Goal: Information Seeking & Learning: Compare options

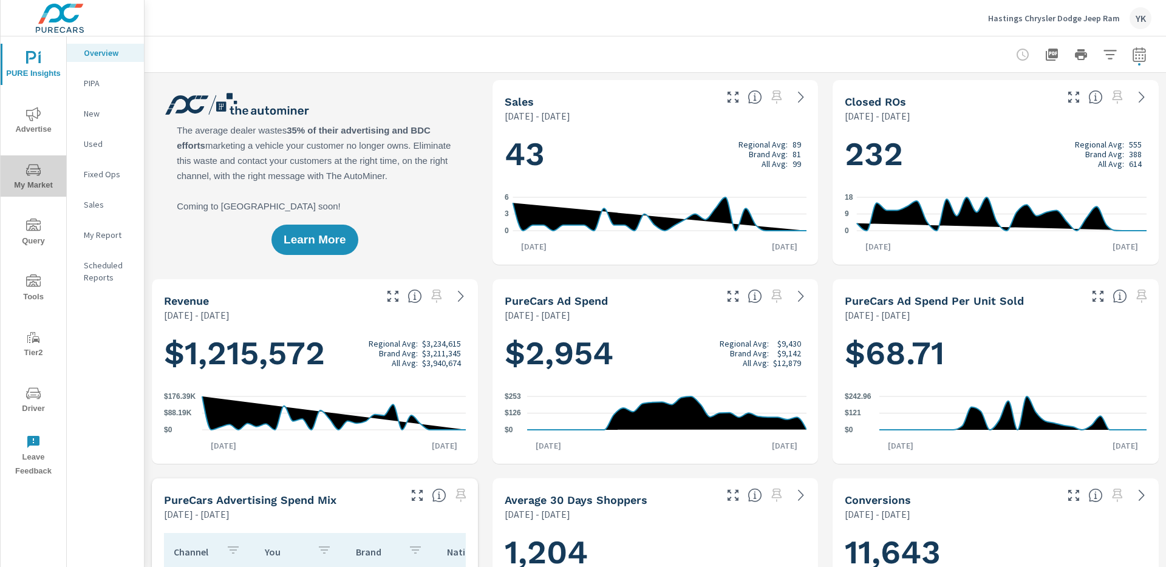
click at [18, 179] on span "My Market" at bounding box center [33, 178] width 58 height 30
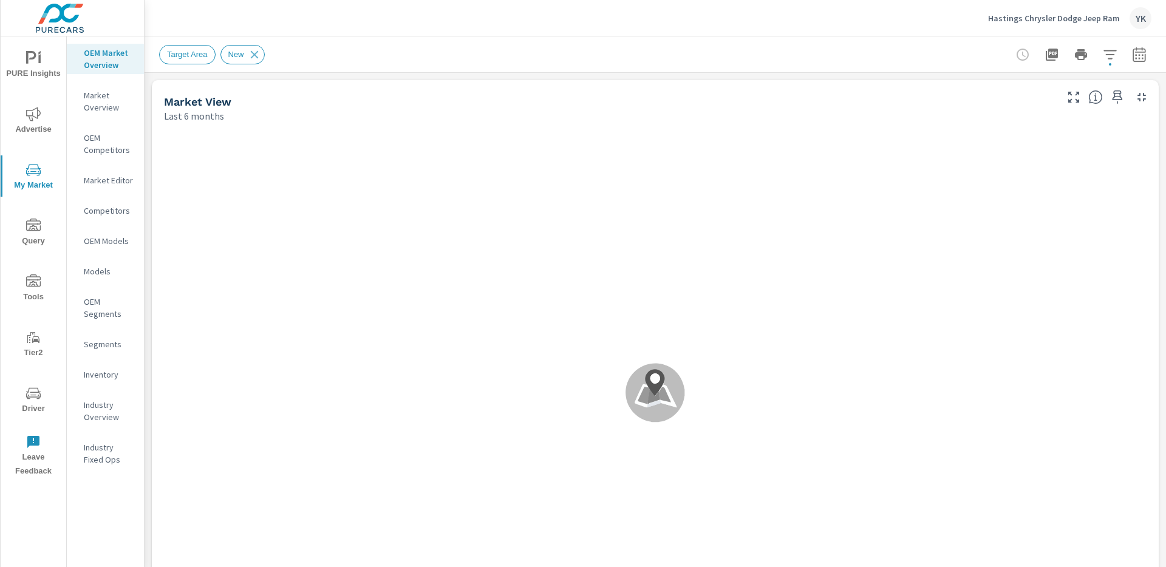
click at [1135, 59] on icon "button" at bounding box center [1139, 54] width 15 height 15
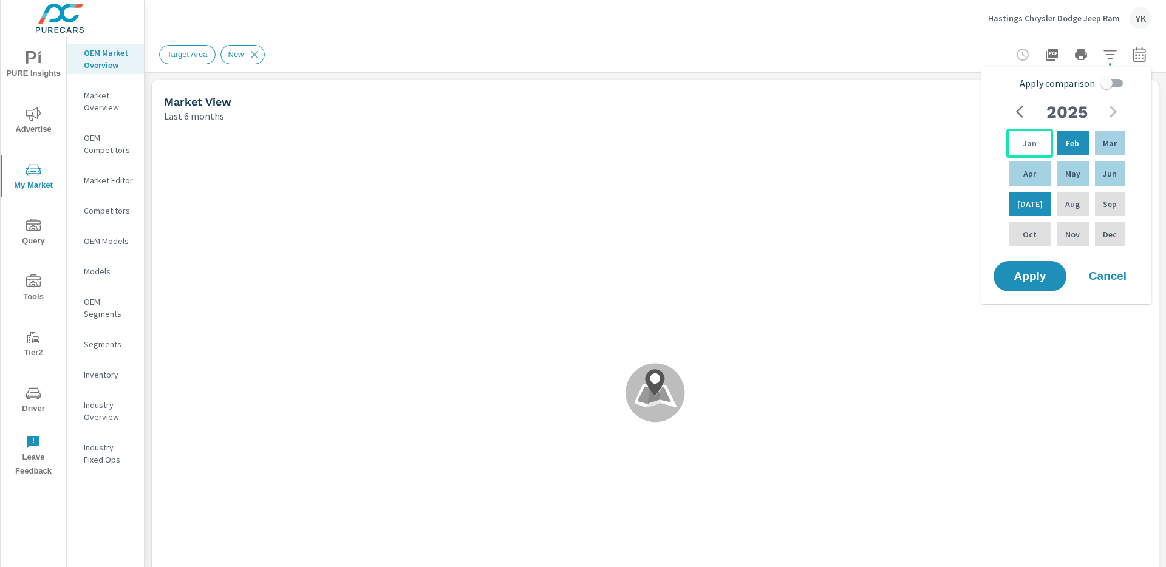
click at [1023, 135] on div "Jan" at bounding box center [1029, 143] width 47 height 29
click at [1093, 168] on div "Jun" at bounding box center [1110, 173] width 35 height 29
click at [1119, 83] on input "Apply comparison" at bounding box center [1106, 83] width 69 height 23
checkbox input "true"
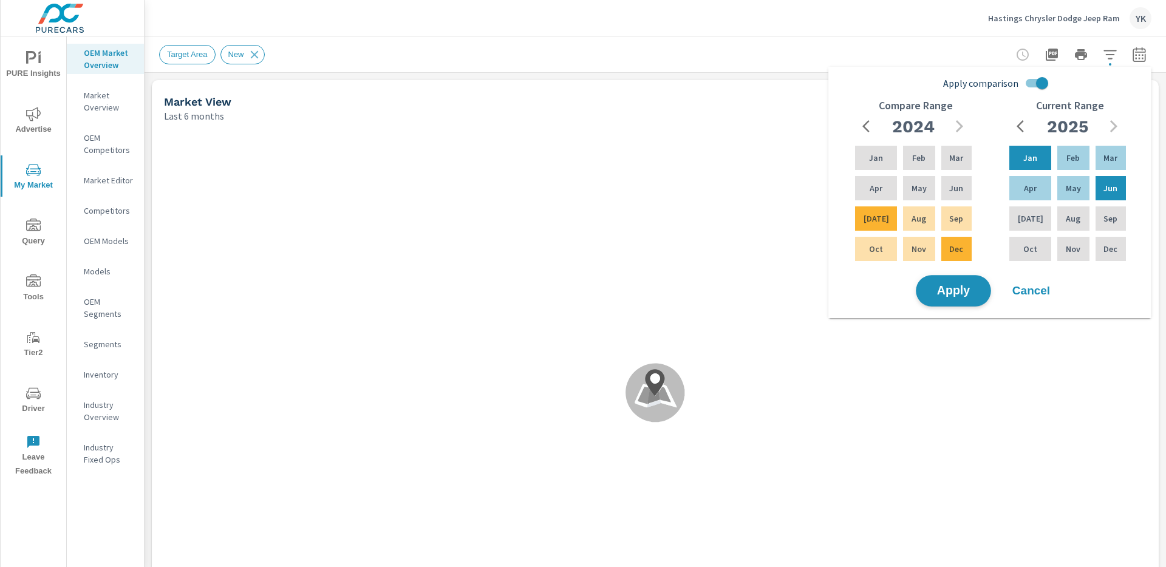
click at [960, 285] on span "Apply" at bounding box center [954, 291] width 50 height 12
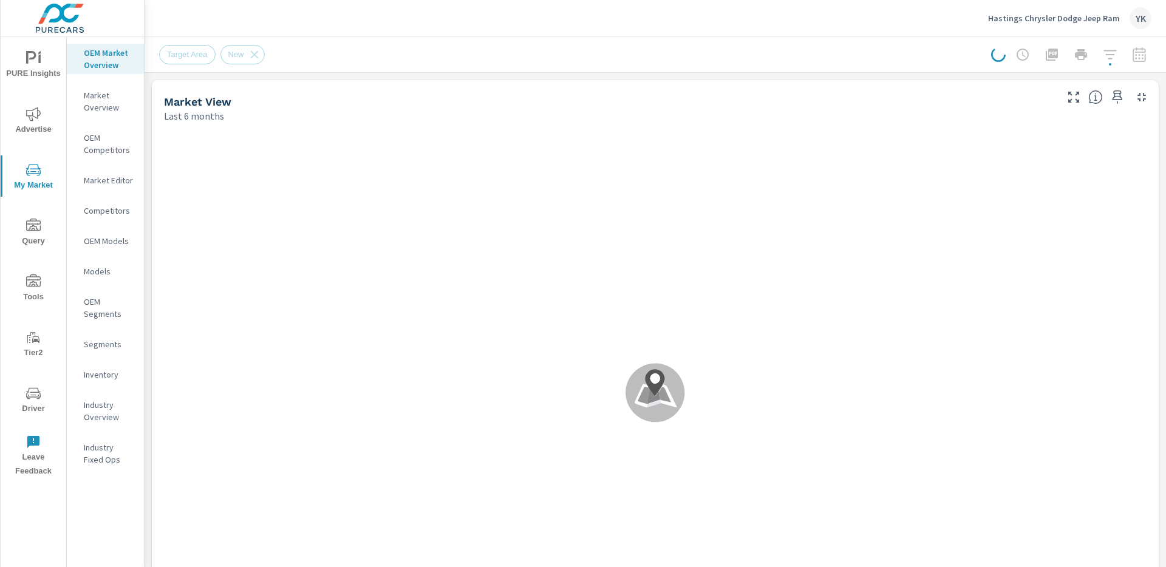
scroll to position [143, 0]
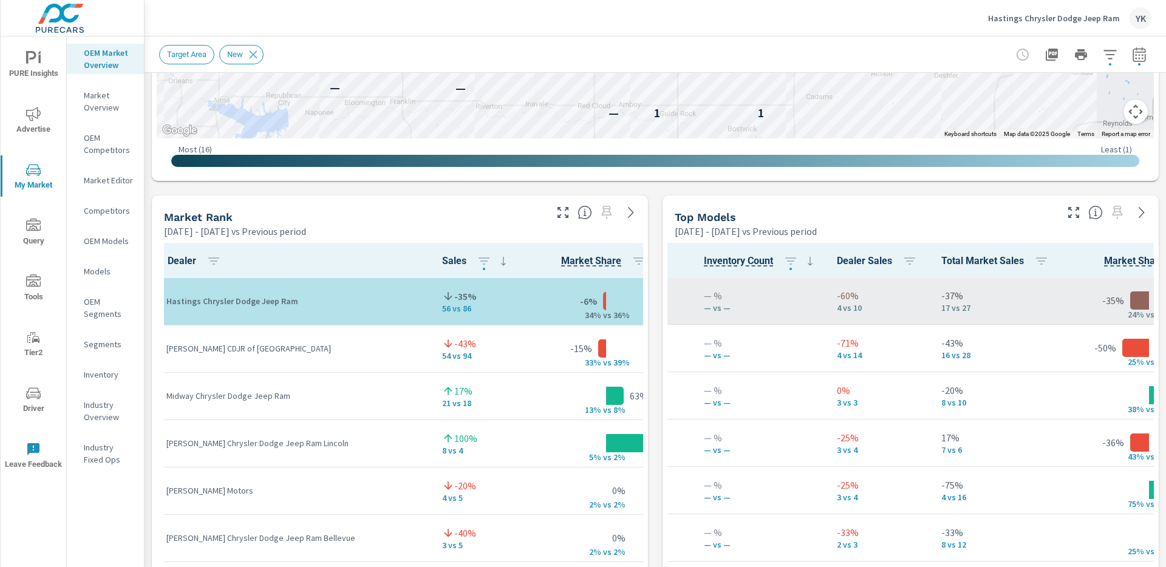
scroll to position [143, 223]
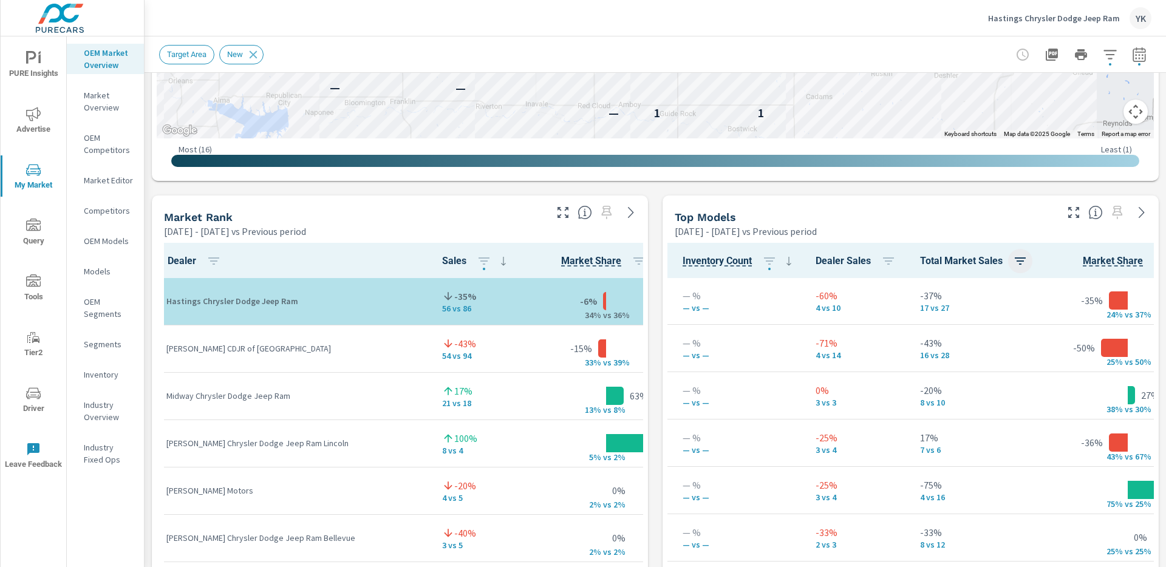
click at [1027, 251] on button "button" at bounding box center [1020, 261] width 24 height 24
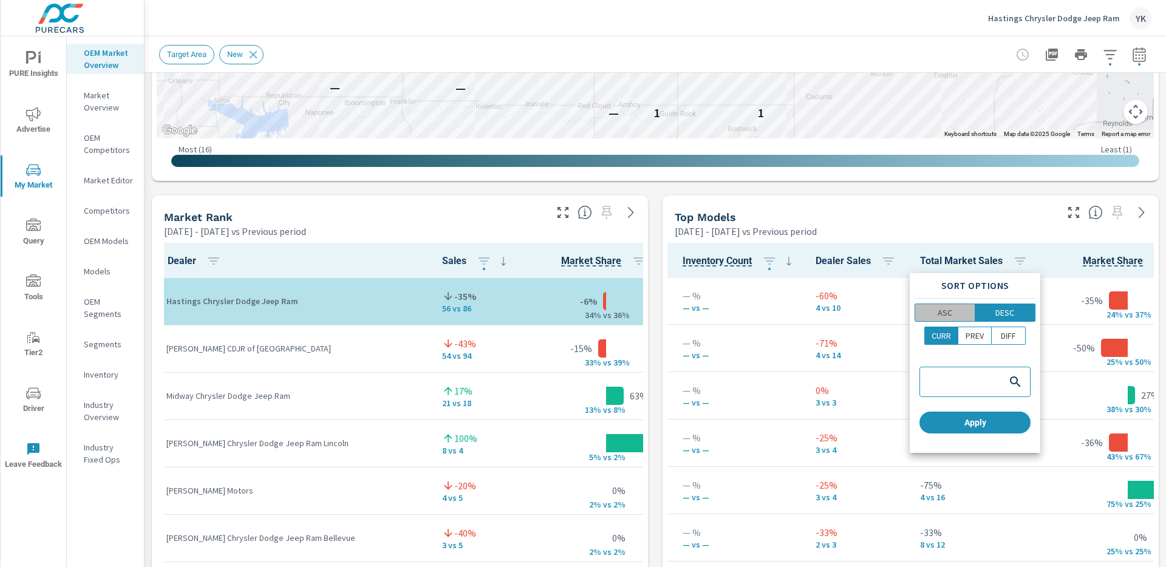
click at [950, 316] on p "ASC" at bounding box center [945, 313] width 15 height 12
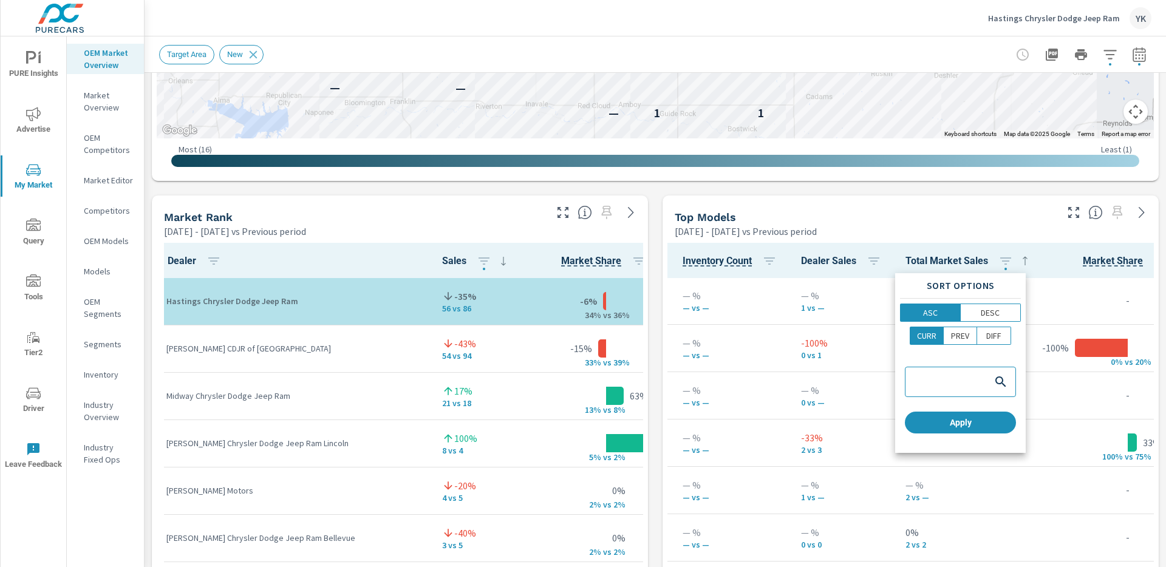
scroll to position [0, 223]
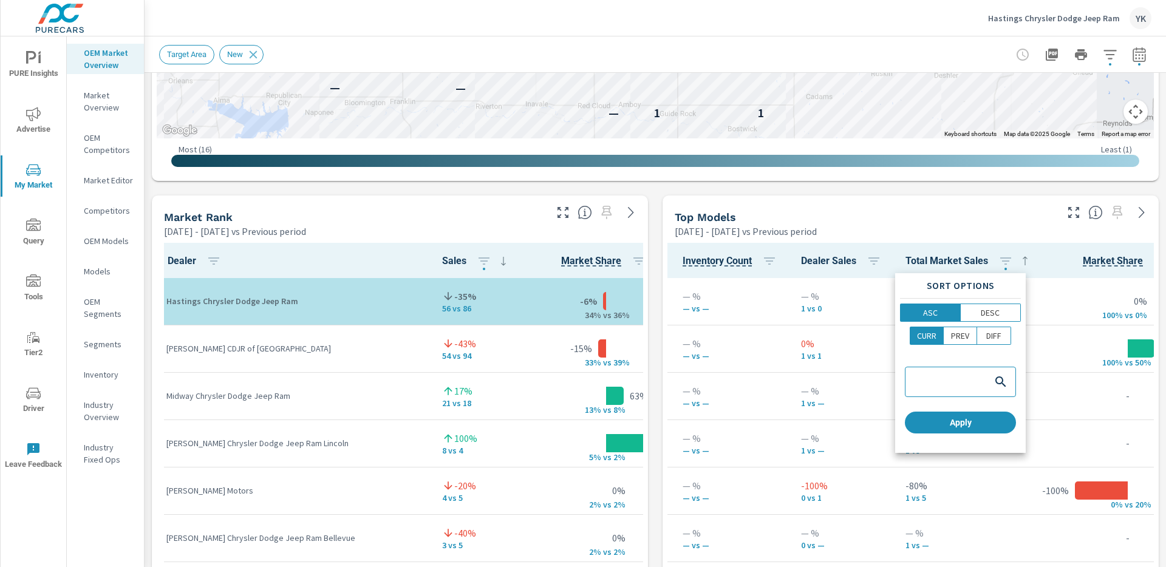
click at [1021, 306] on div "Sort Options ASC DESC CURR PREV DIFF Apply" at bounding box center [960, 363] width 131 height 180
click at [994, 315] on p "DESC" at bounding box center [990, 313] width 19 height 12
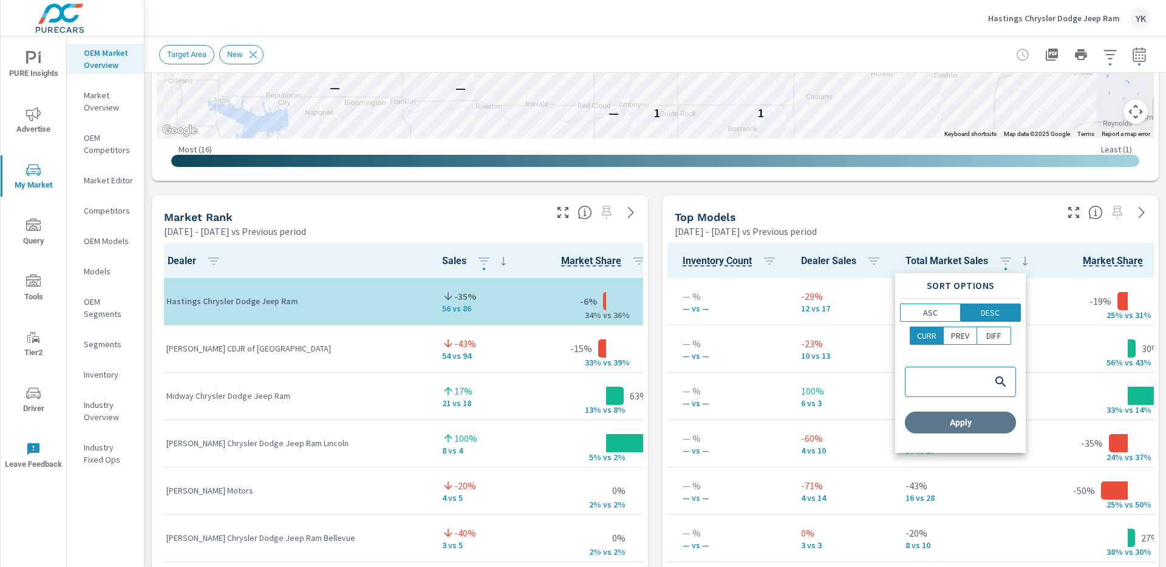
click at [957, 422] on span "Apply" at bounding box center [960, 422] width 101 height 11
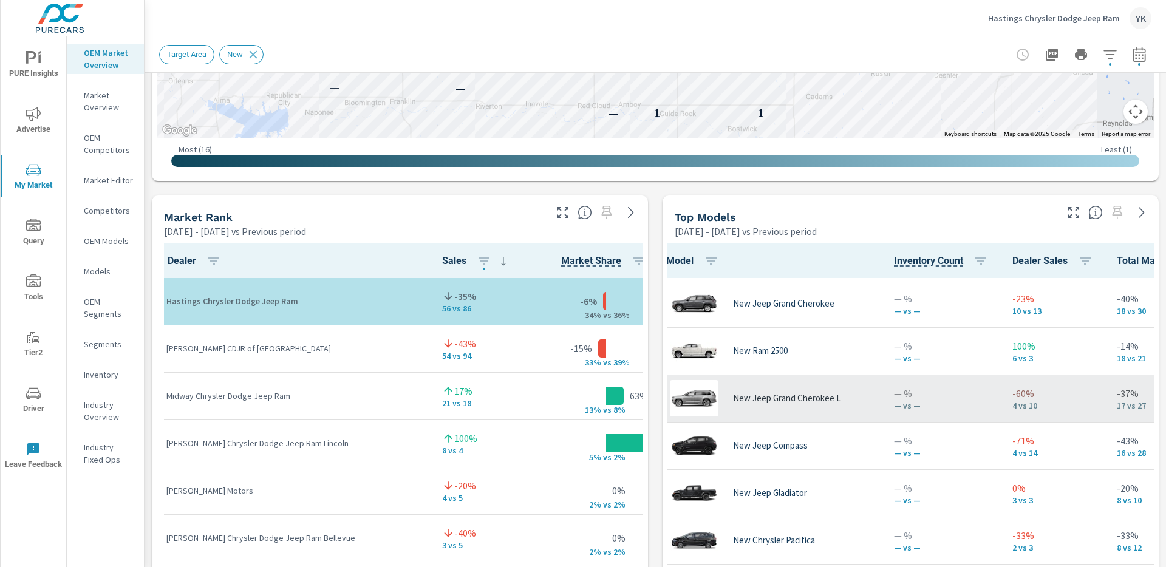
scroll to position [45, 44]
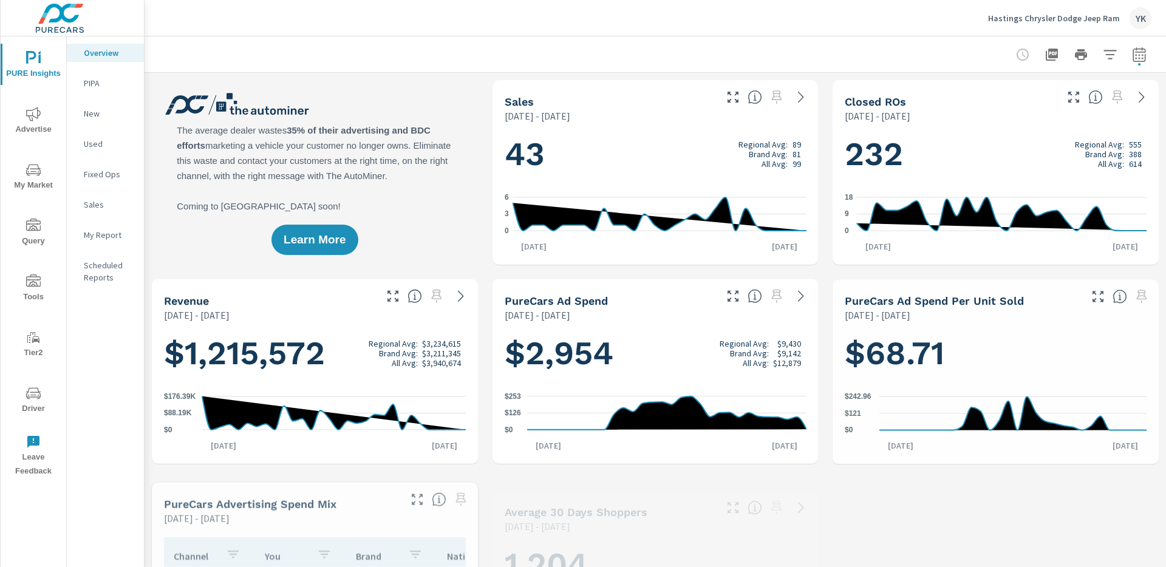
click at [117, 231] on p "My Report" at bounding box center [109, 235] width 50 height 12
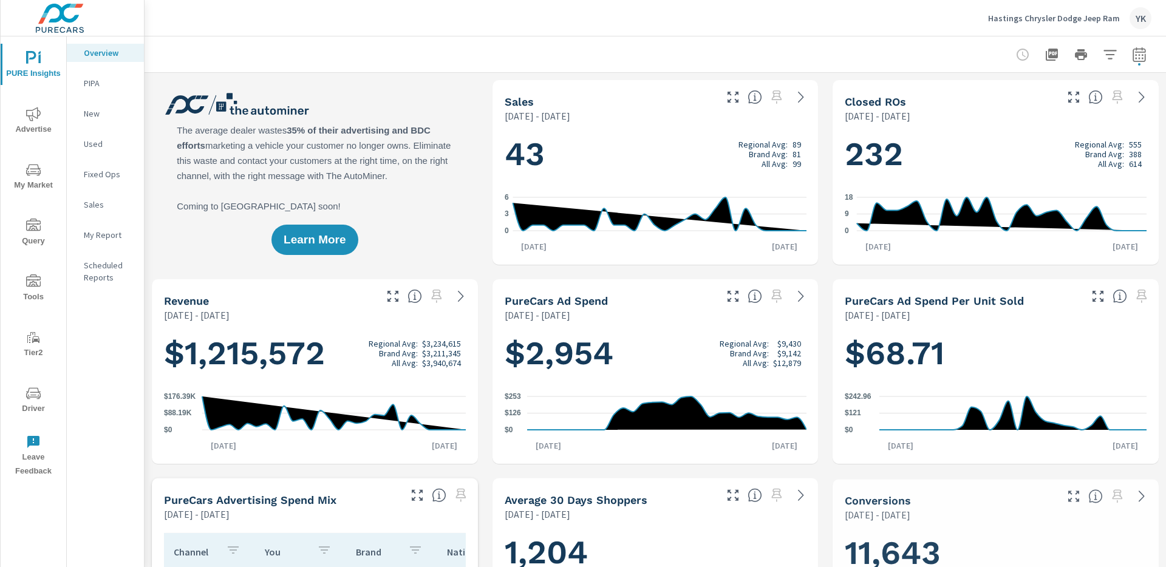
scroll to position [1, 0]
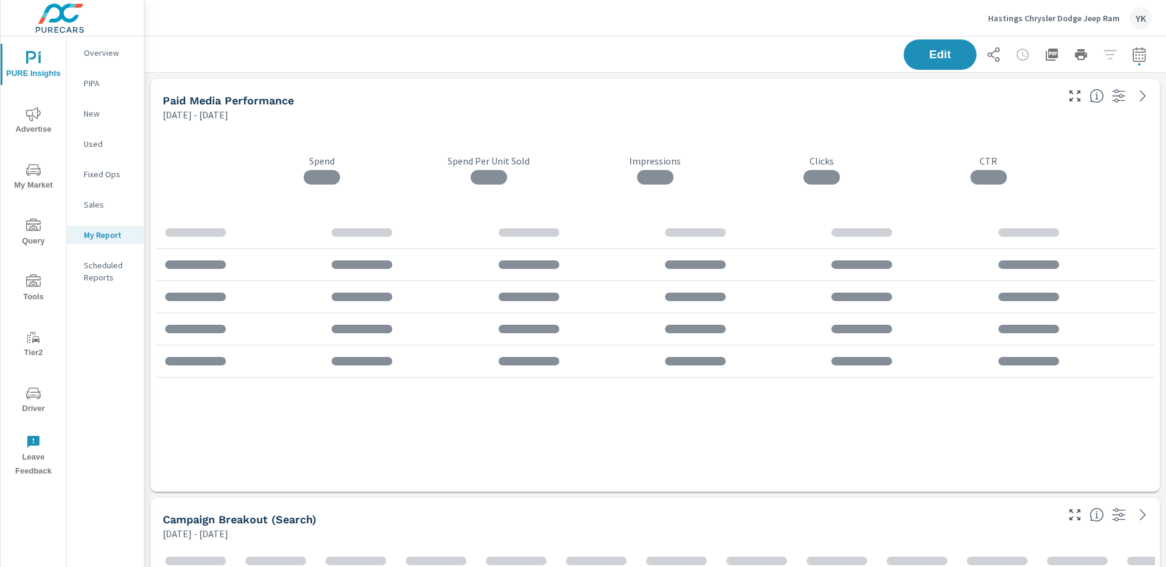
scroll to position [2940, 1022]
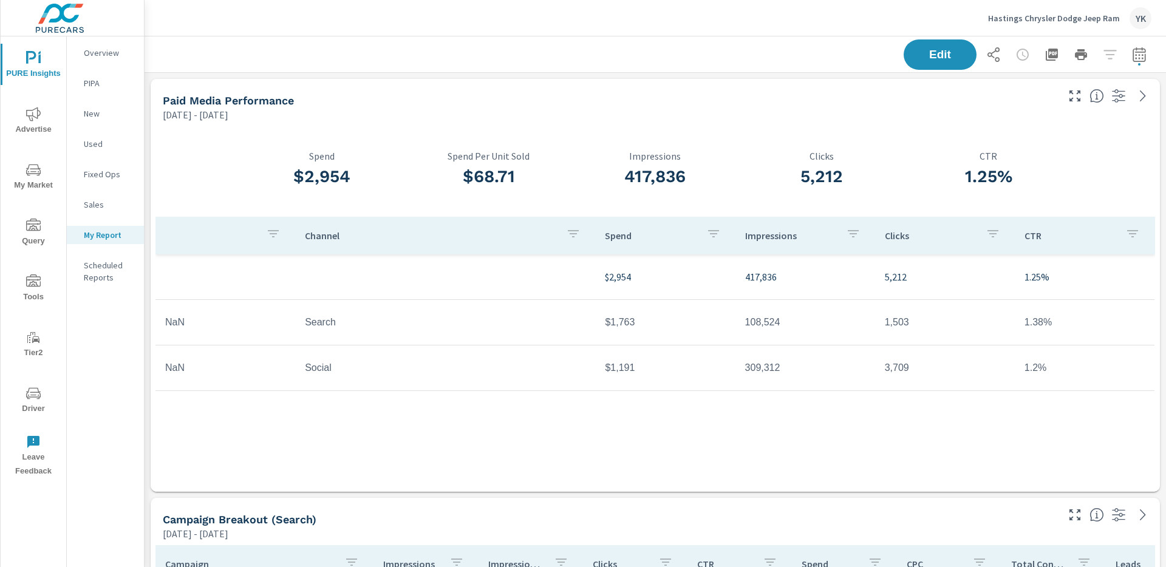
click at [1130, 39] on div "Edit" at bounding box center [1028, 54] width 248 height 30
click at [1141, 45] on button "button" at bounding box center [1139, 55] width 24 height 24
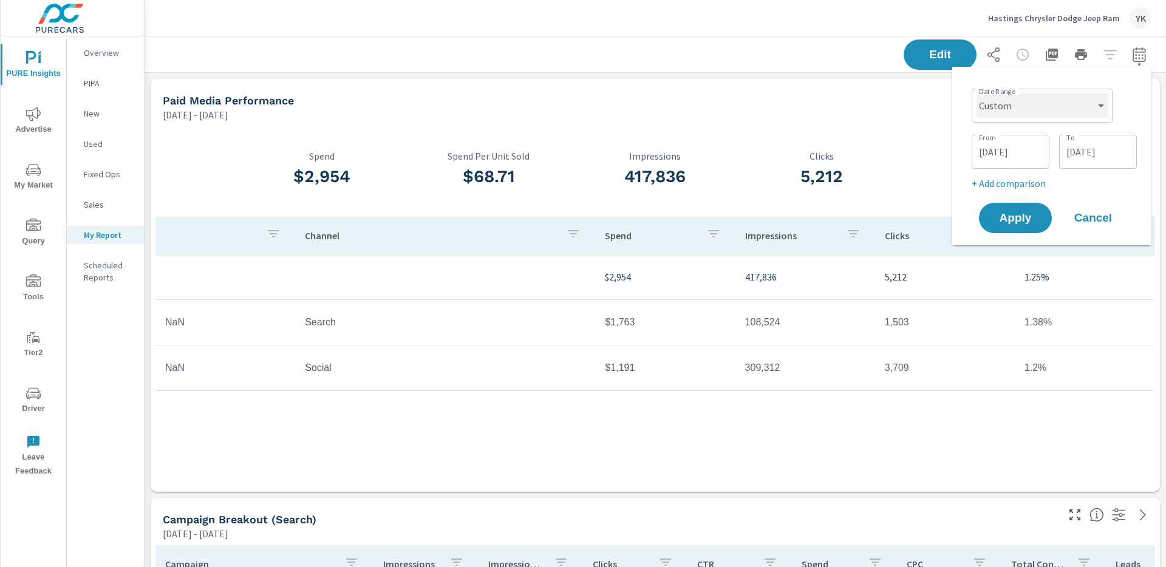
click at [1029, 107] on select "Custom [DATE] Last week Last 7 days Last 14 days Last 30 days Last 45 days Last…" at bounding box center [1042, 106] width 131 height 24
click at [977, 94] on select "Custom [DATE] Last week Last 7 days Last 14 days Last 30 days Last 45 days Last…" at bounding box center [1042, 106] width 131 height 24
select select "Last month"
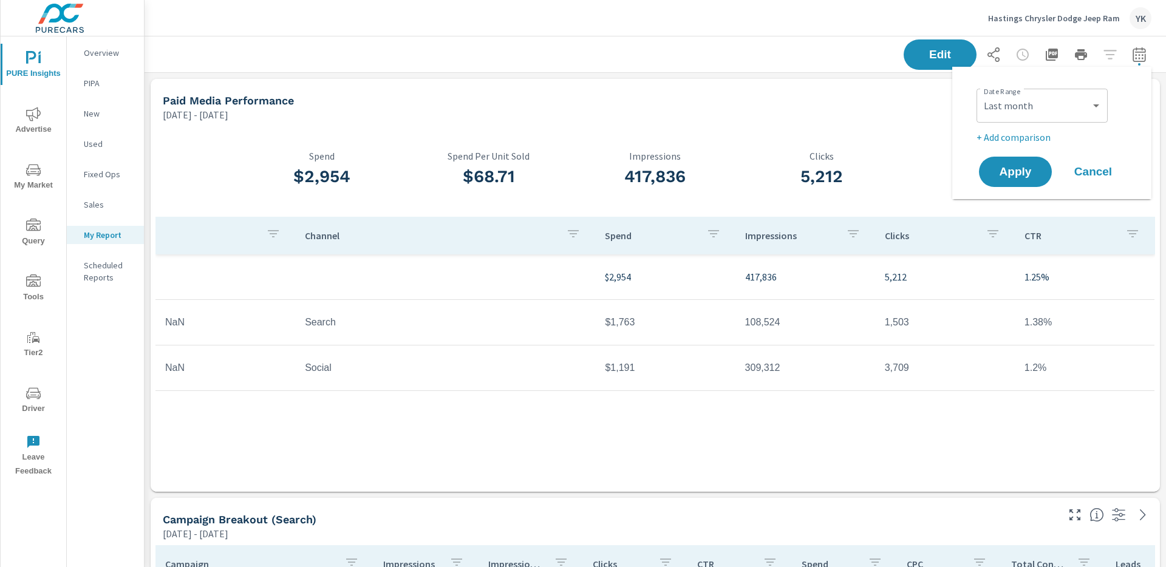
click at [1001, 135] on p "+ Add comparison" at bounding box center [1054, 137] width 155 height 15
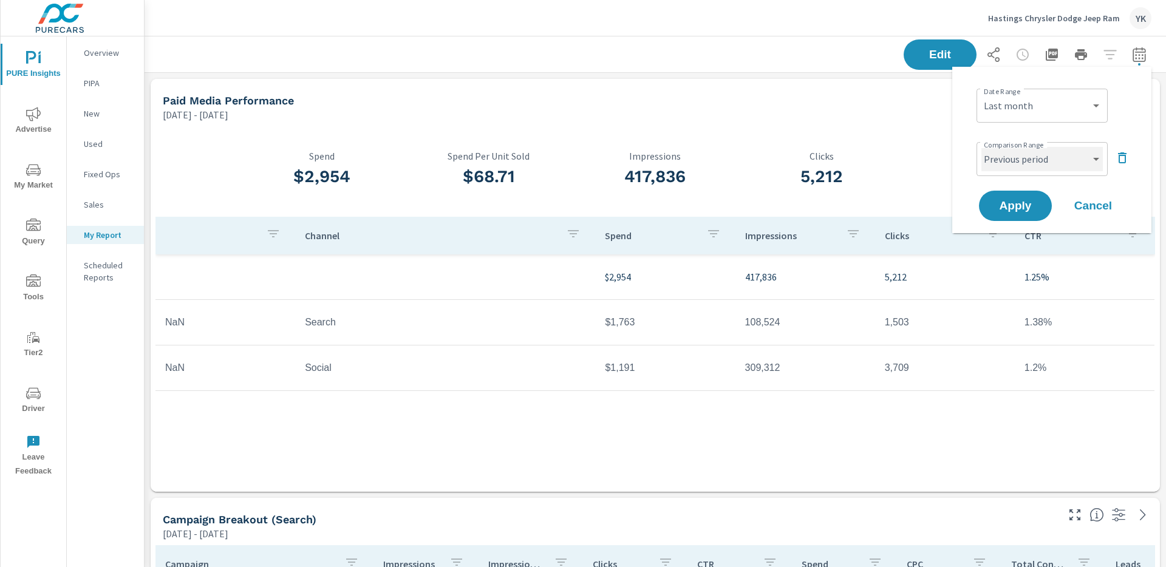
click at [1001, 149] on select "Custom Previous period Previous month Previous year" at bounding box center [1041, 159] width 121 height 24
click at [981, 147] on select "Custom Previous period Previous month Previous year" at bounding box center [1041, 159] width 121 height 24
select select "Previous month"
click at [1005, 205] on span "Apply" at bounding box center [1015, 206] width 50 height 12
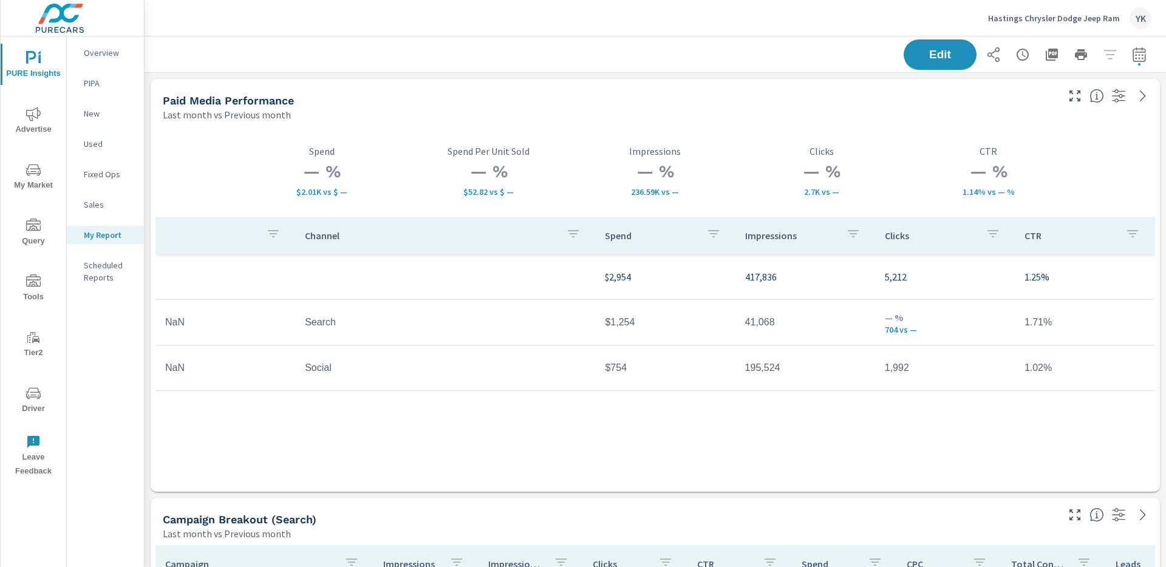
click at [1139, 43] on button "button" at bounding box center [1139, 55] width 24 height 24
select select "Last month"
select select "Previous month"
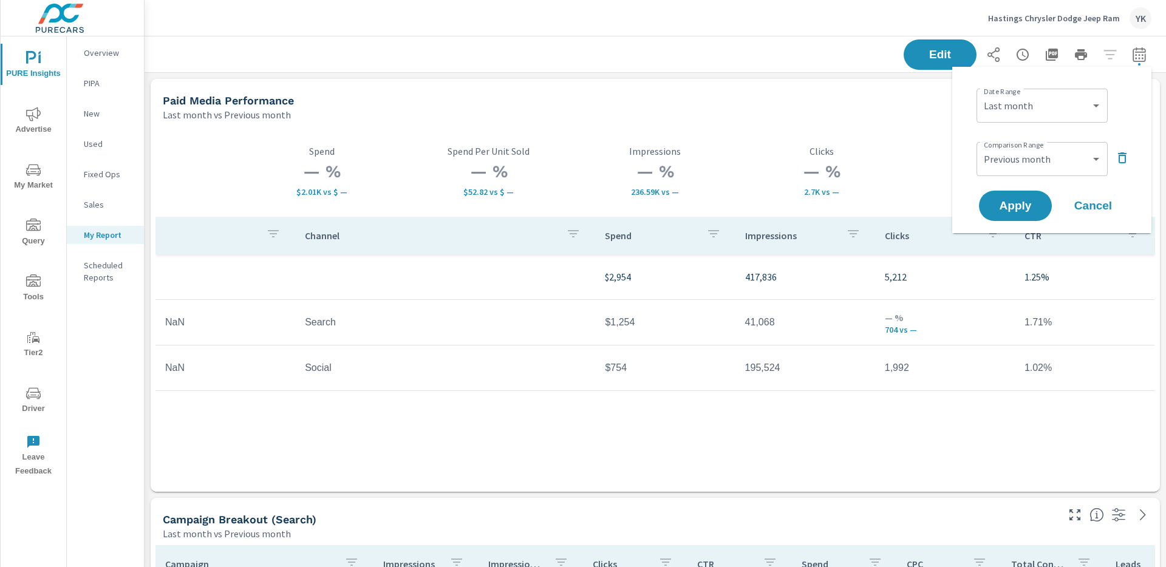
click at [1117, 157] on icon "button" at bounding box center [1122, 158] width 15 height 15
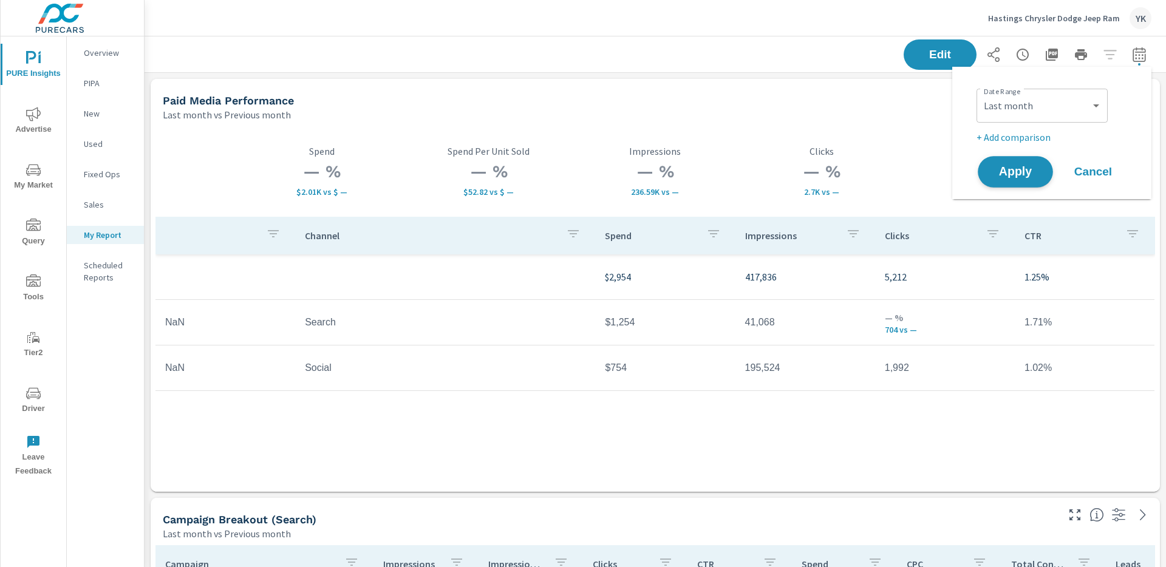
click at [1011, 171] on span "Apply" at bounding box center [1015, 172] width 50 height 12
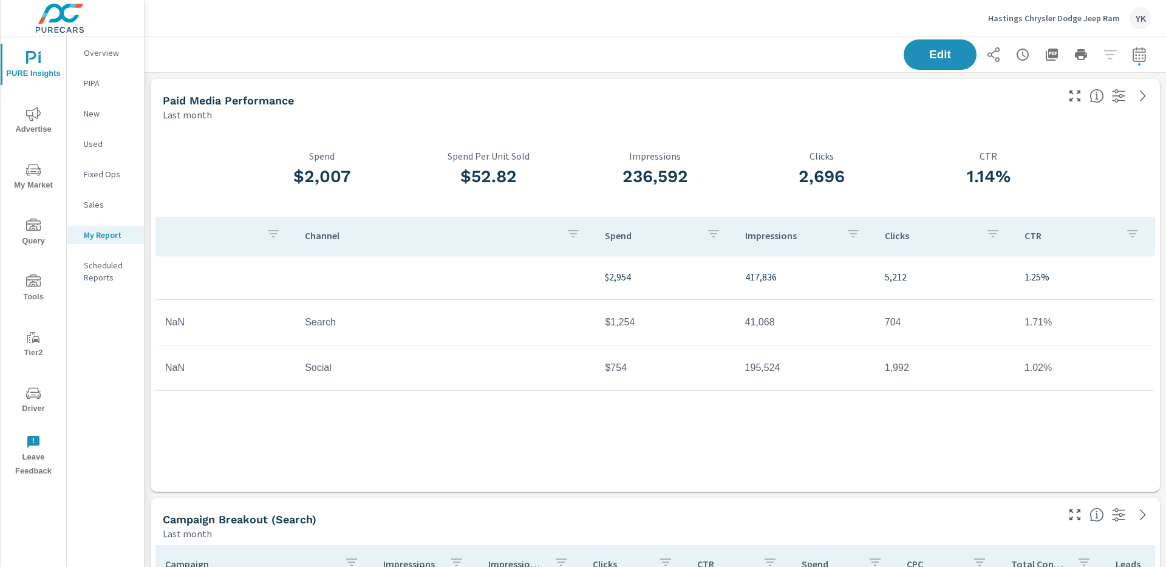
click at [1059, 62] on button "button" at bounding box center [1052, 55] width 24 height 24
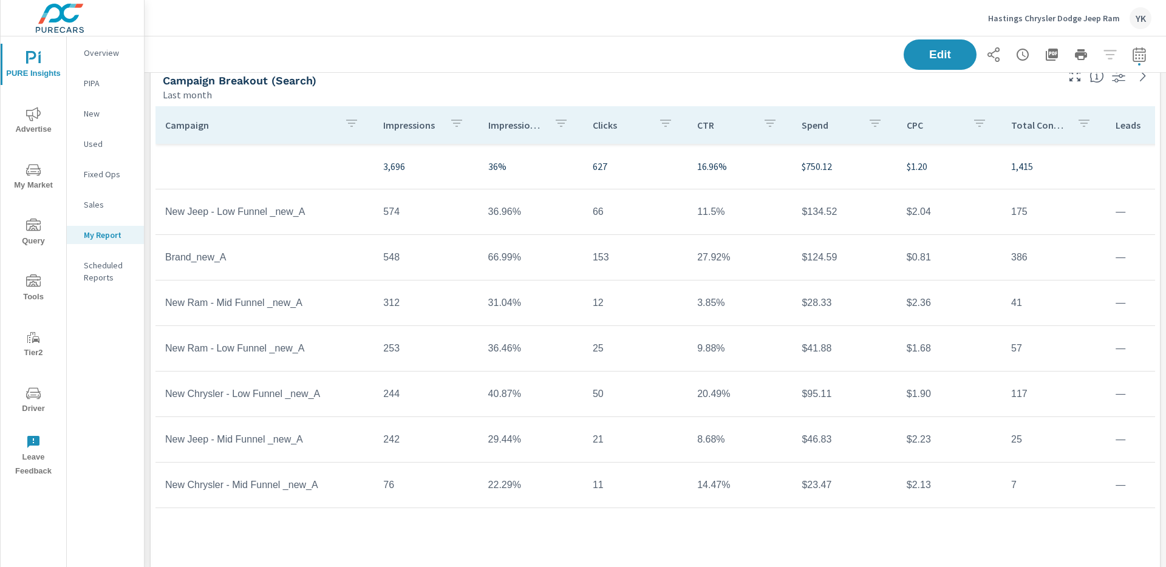
scroll to position [435, 0]
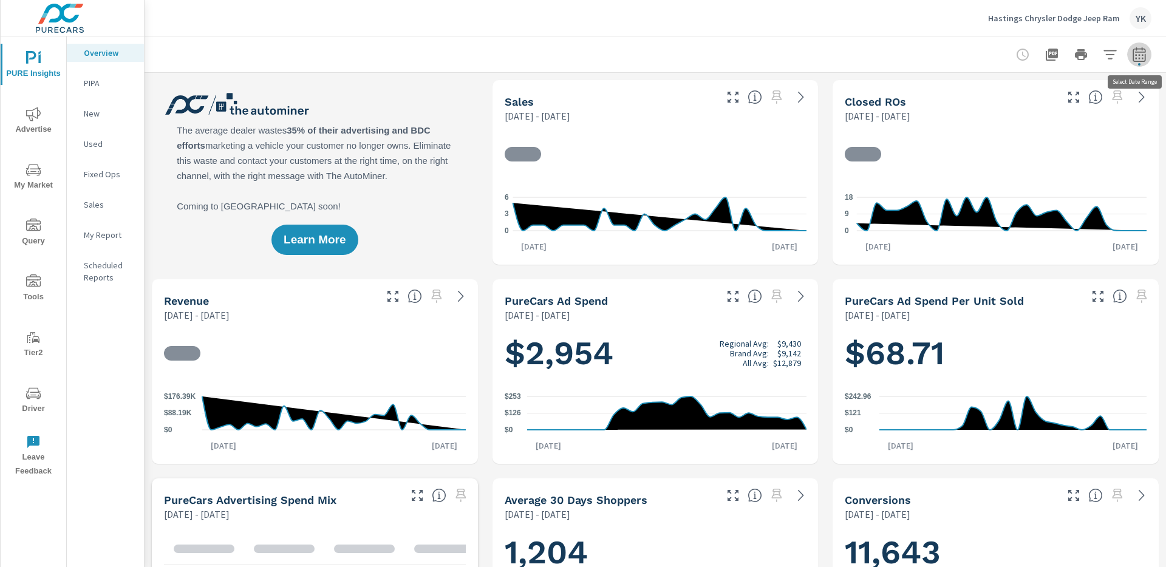
click at [1137, 55] on icon "button" at bounding box center [1139, 54] width 15 height 15
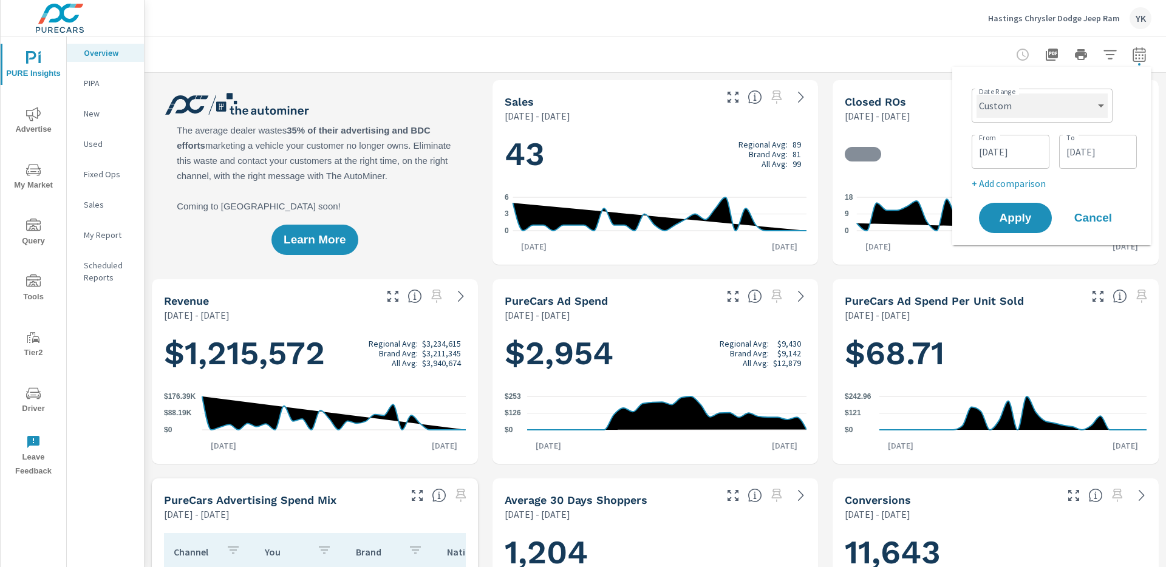
click at [1024, 103] on select "Custom [DATE] Last week Last 7 days Last 14 days Last 30 days Last 45 days Last…" at bounding box center [1042, 106] width 131 height 24
click at [977, 94] on select "Custom [DATE] Last week Last 7 days Last 14 days Last 30 days Last 45 days Last…" at bounding box center [1042, 106] width 131 height 24
select select "Last month"
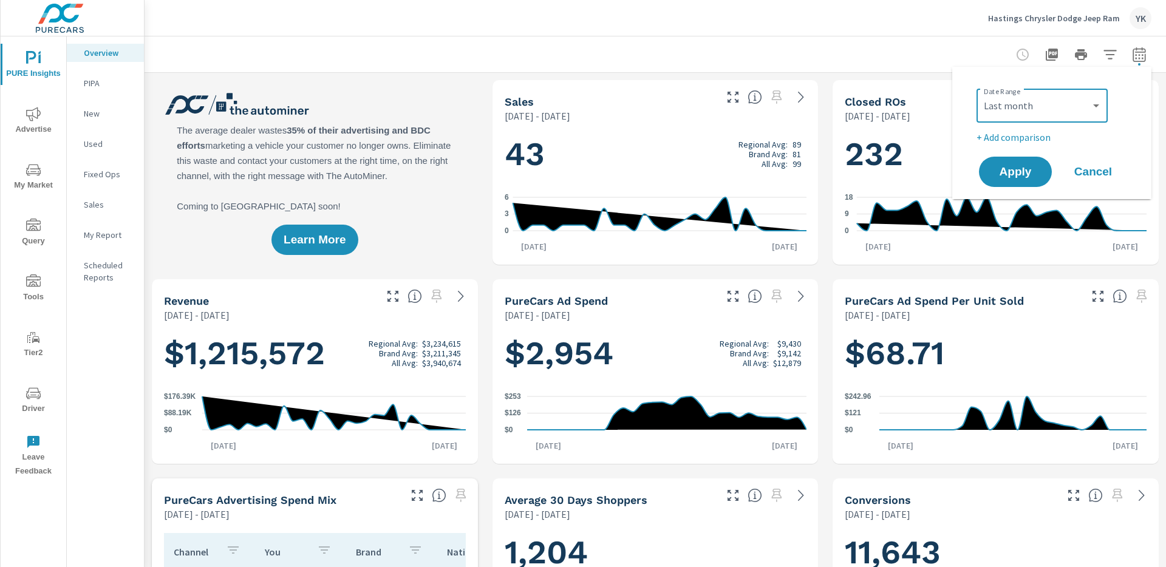
click at [994, 137] on p "+ Add comparison" at bounding box center [1054, 137] width 155 height 15
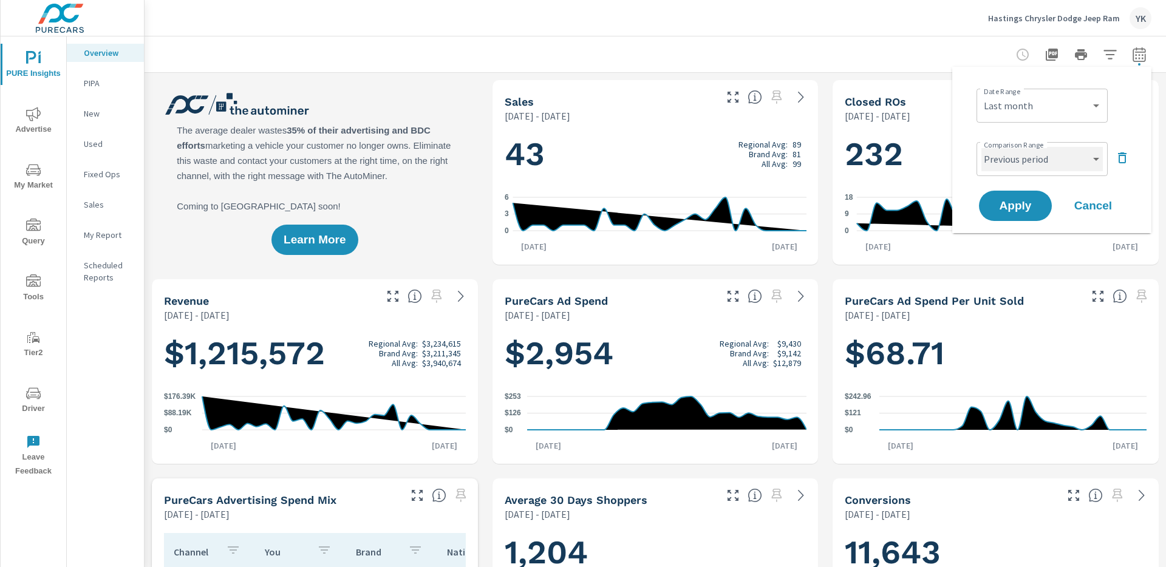
click at [994, 154] on select "Custom Previous period Previous month Previous year" at bounding box center [1041, 159] width 121 height 24
click at [981, 147] on select "Custom Previous period Previous month Previous year" at bounding box center [1041, 159] width 121 height 24
select select "Previous month"
click at [996, 202] on span "Apply" at bounding box center [1015, 206] width 50 height 12
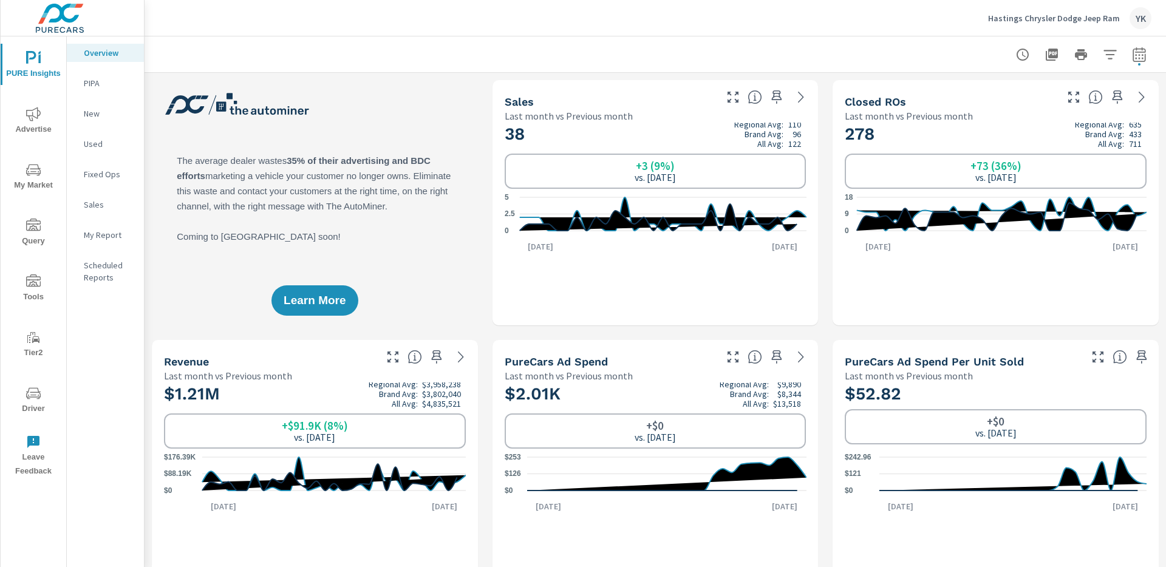
scroll to position [1, 0]
